Goal: Task Accomplishment & Management: Manage account settings

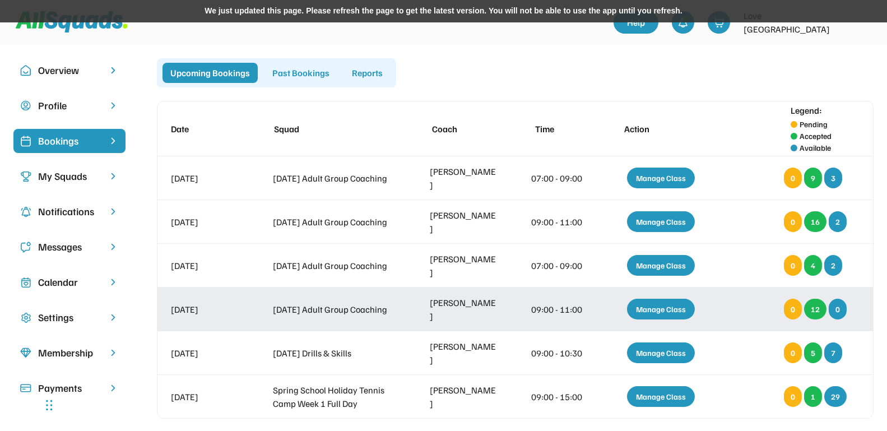
click at [654, 308] on div "Manage Class" at bounding box center [661, 309] width 68 height 21
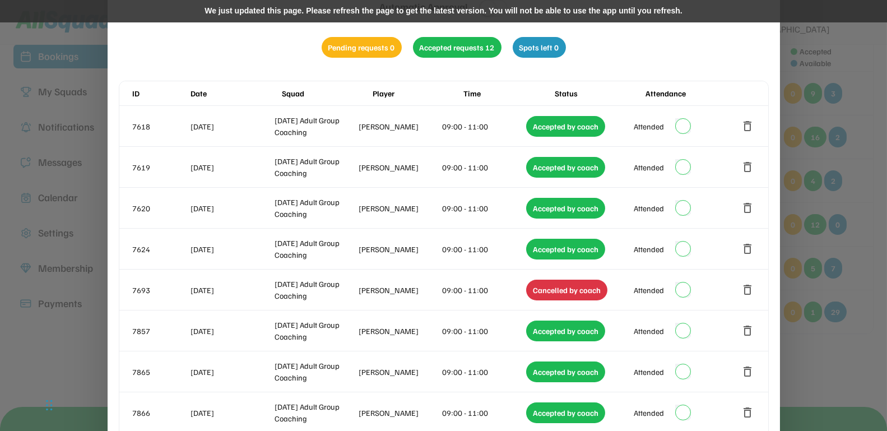
scroll to position [85, 0]
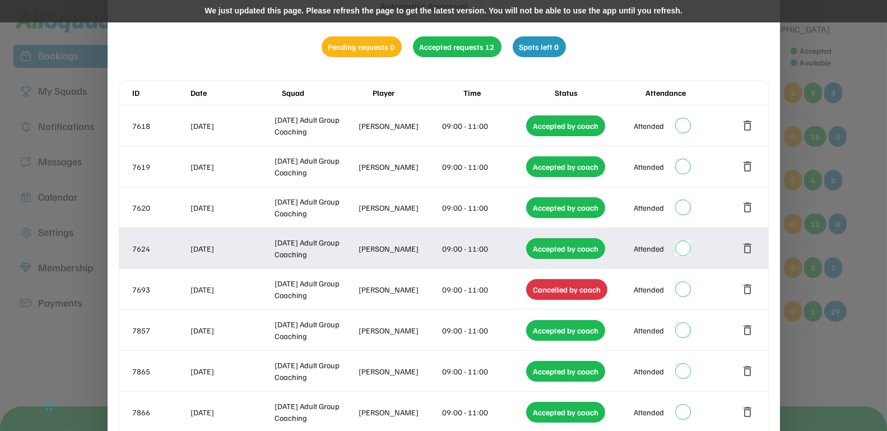
click at [750, 244] on button "delete" at bounding box center [748, 248] width 13 height 13
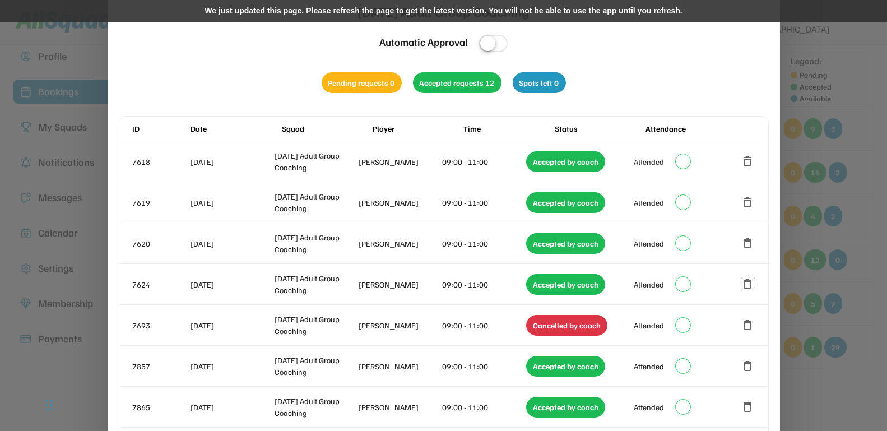
scroll to position [0, 0]
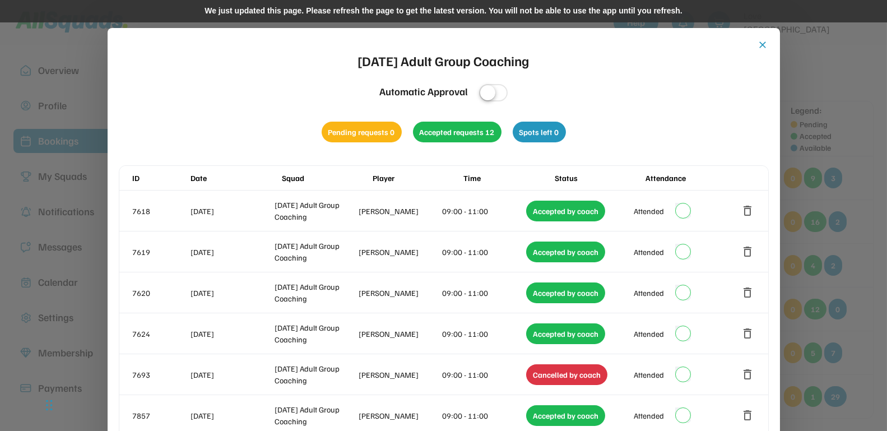
click at [401, 11] on div "We just updated this page. Please refresh the page to get the latest version. Y…" at bounding box center [443, 11] width 887 height 22
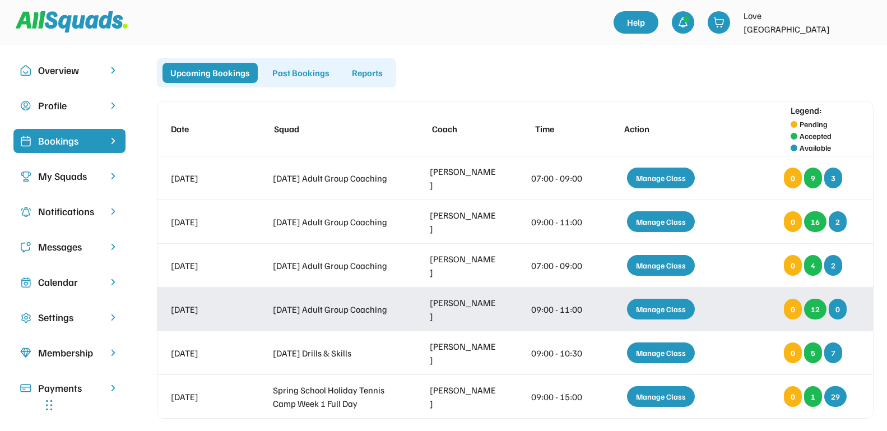
click at [645, 308] on div "Manage Class" at bounding box center [661, 309] width 68 height 21
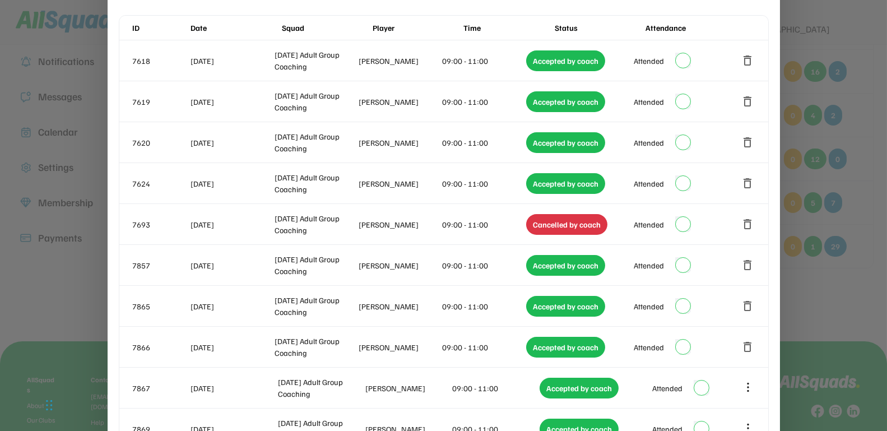
scroll to position [161, 0]
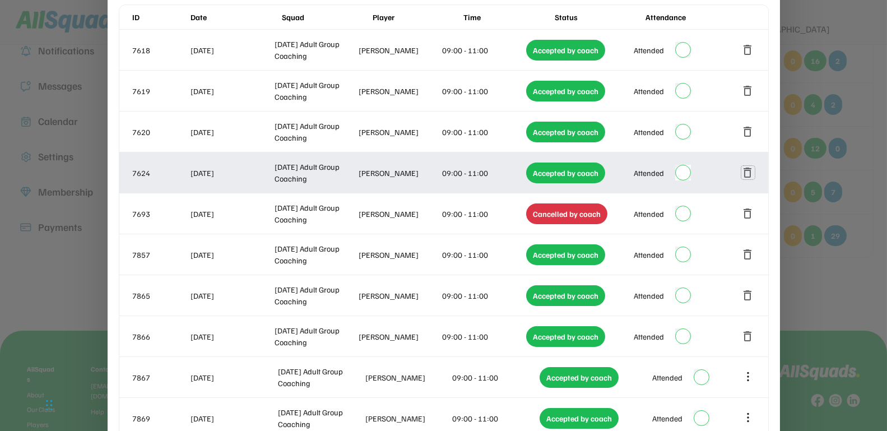
click at [747, 170] on button "delete" at bounding box center [748, 172] width 13 height 13
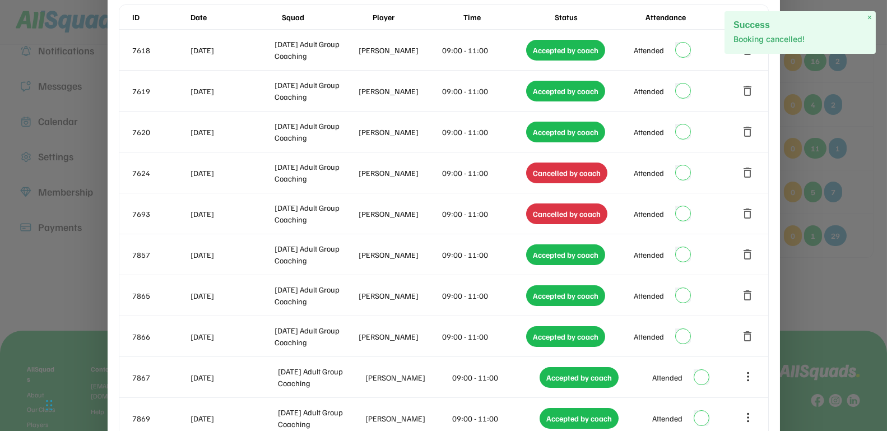
click at [870, 16] on span "×" at bounding box center [870, 18] width 4 height 10
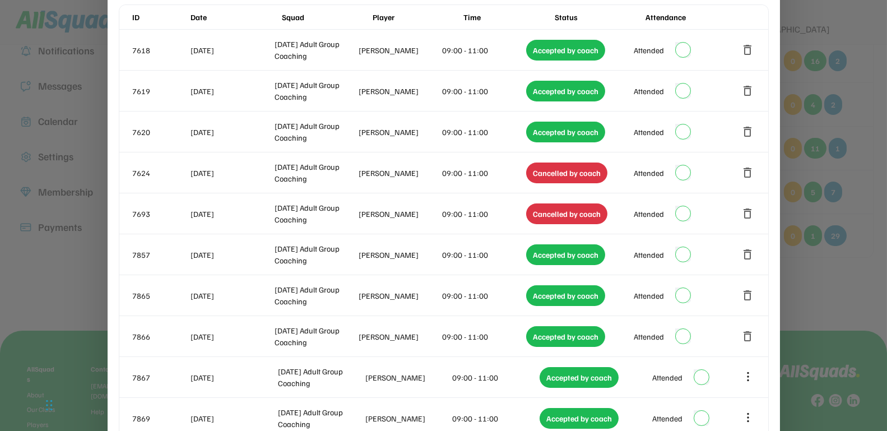
click at [867, 78] on div at bounding box center [443, 215] width 887 height 431
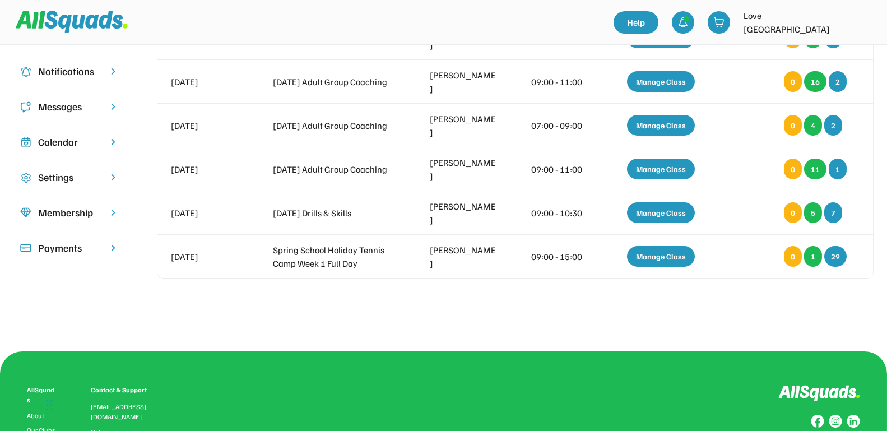
scroll to position [142, 0]
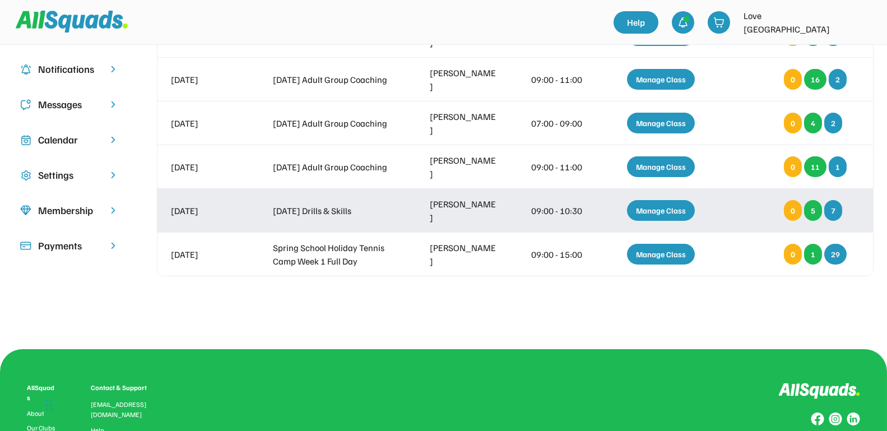
click at [659, 211] on div "Manage Class" at bounding box center [661, 210] width 68 height 21
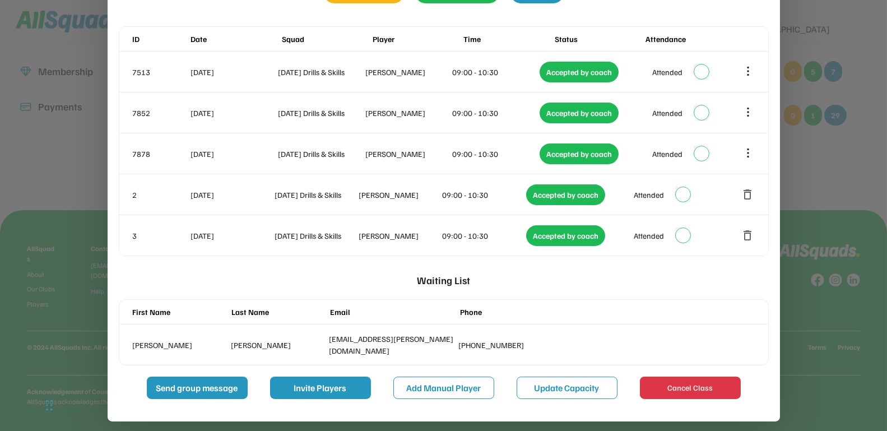
scroll to position [283, 0]
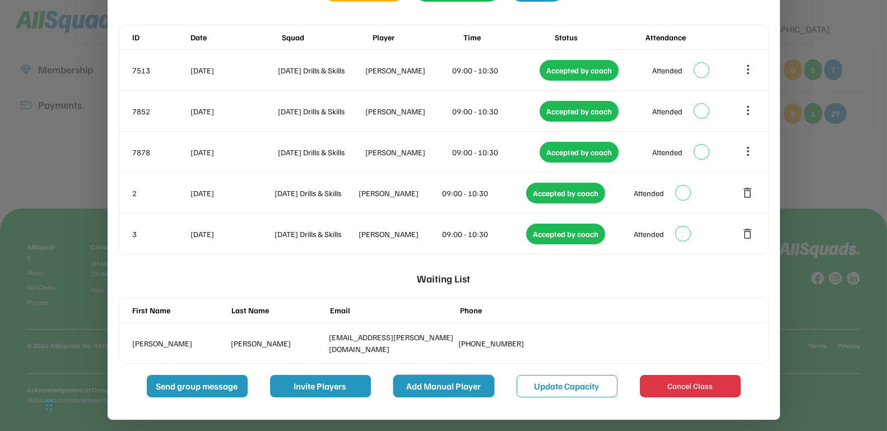
click at [477, 382] on button "Add Manual Player" at bounding box center [444, 386] width 101 height 22
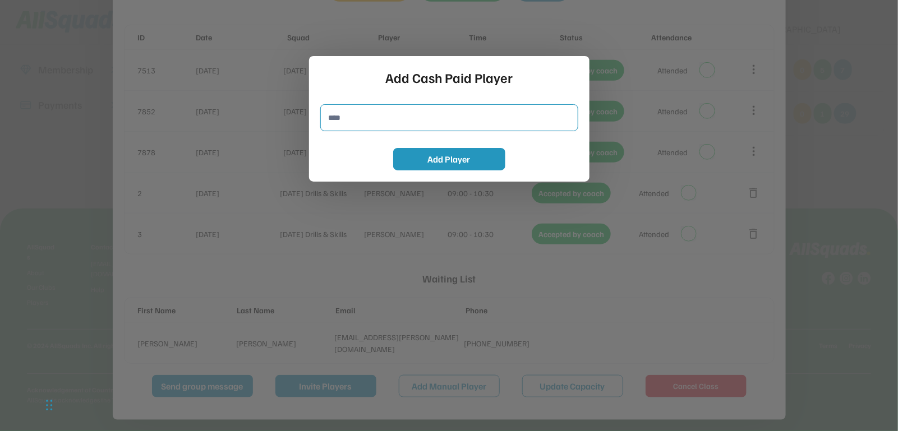
click at [374, 124] on input "input" at bounding box center [449, 117] width 258 height 27
type input "**********"
click at [425, 156] on button "Add Player" at bounding box center [449, 159] width 112 height 22
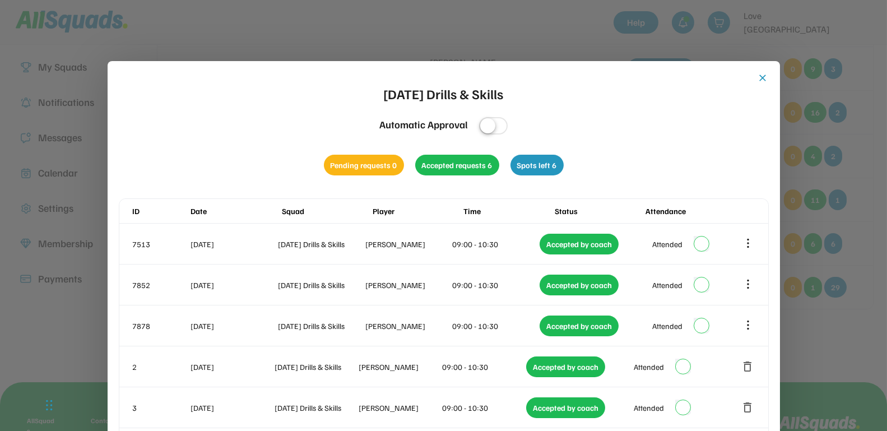
scroll to position [102, 0]
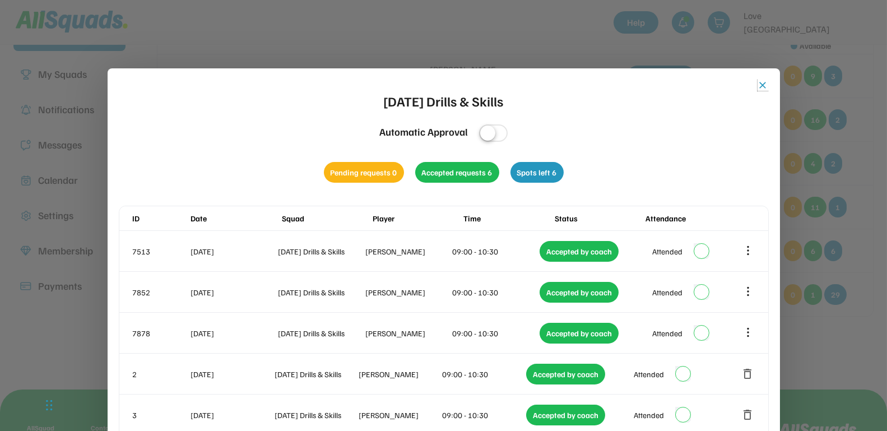
click at [765, 83] on button "close" at bounding box center [763, 85] width 11 height 11
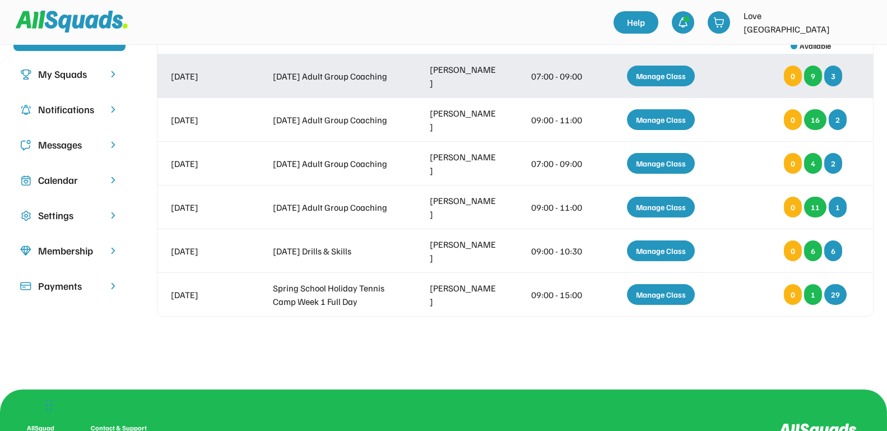
click at [659, 74] on div "Manage Class" at bounding box center [661, 76] width 68 height 21
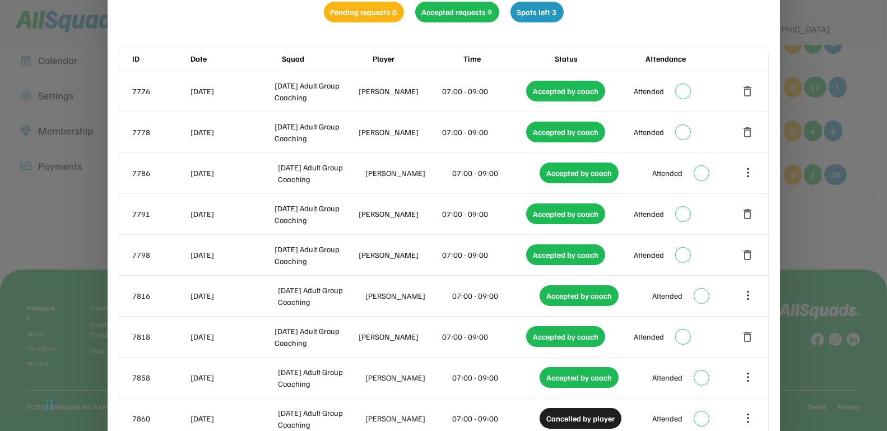
scroll to position [223, 0]
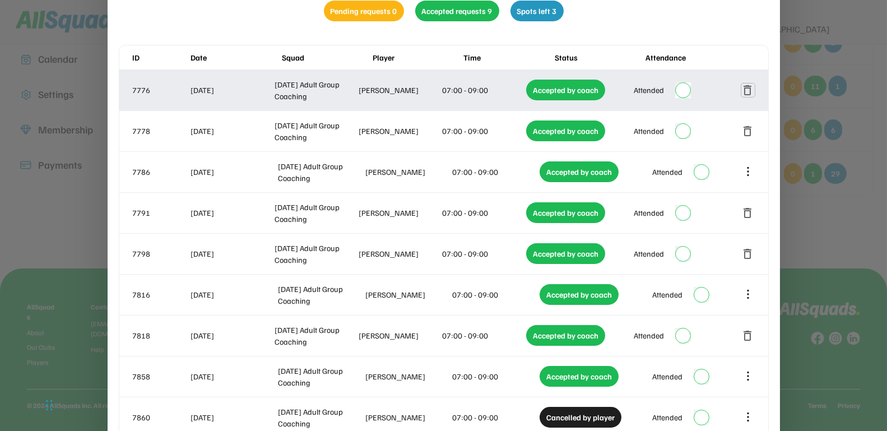
click at [750, 90] on button "delete" at bounding box center [748, 90] width 13 height 13
